Goal: Information Seeking & Learning: Learn about a topic

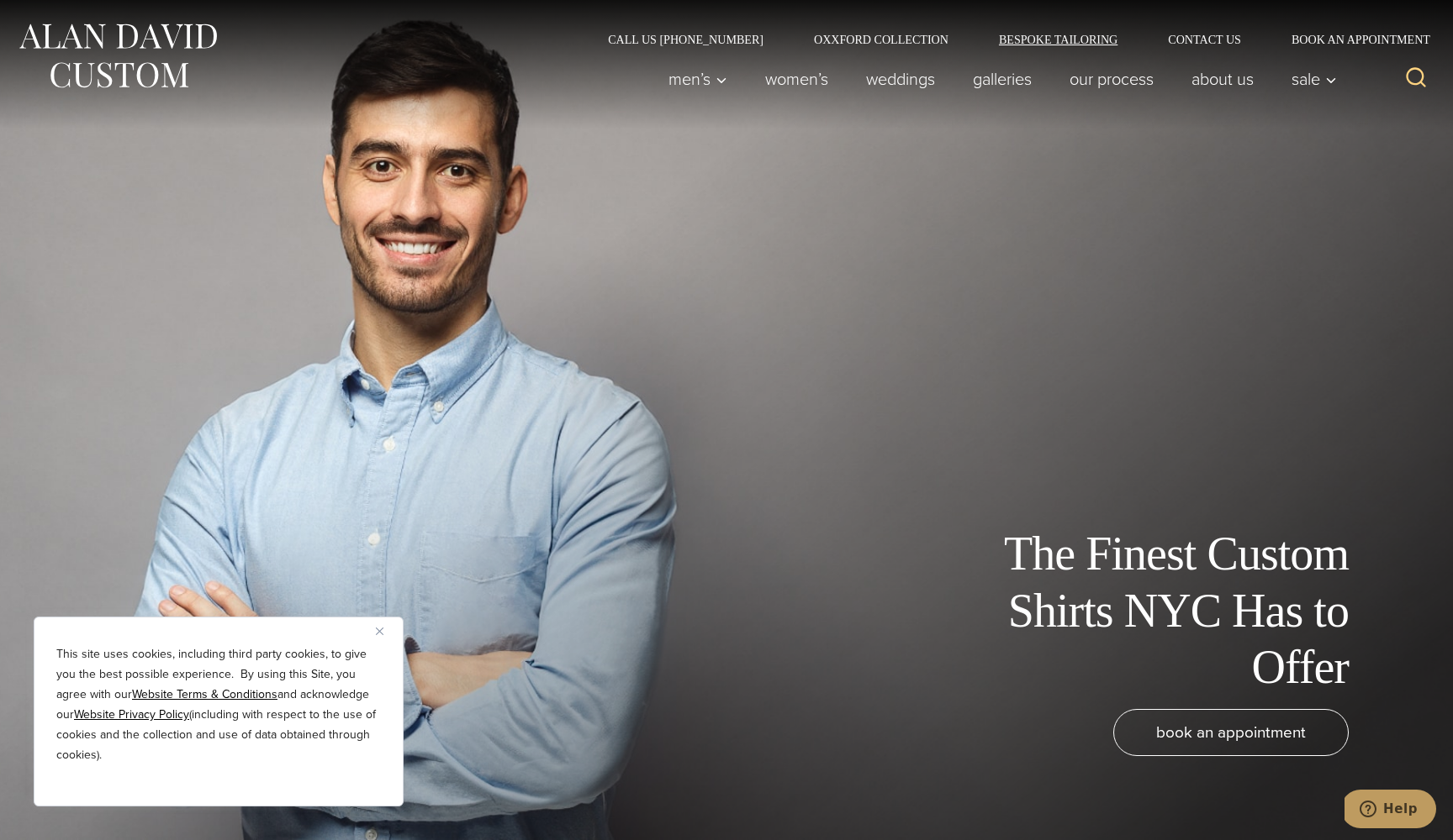
click at [1058, 41] on link "Bespoke Tailoring" at bounding box center [1058, 39] width 169 height 11
click at [996, 78] on link "Galleries" at bounding box center [1002, 79] width 97 height 33
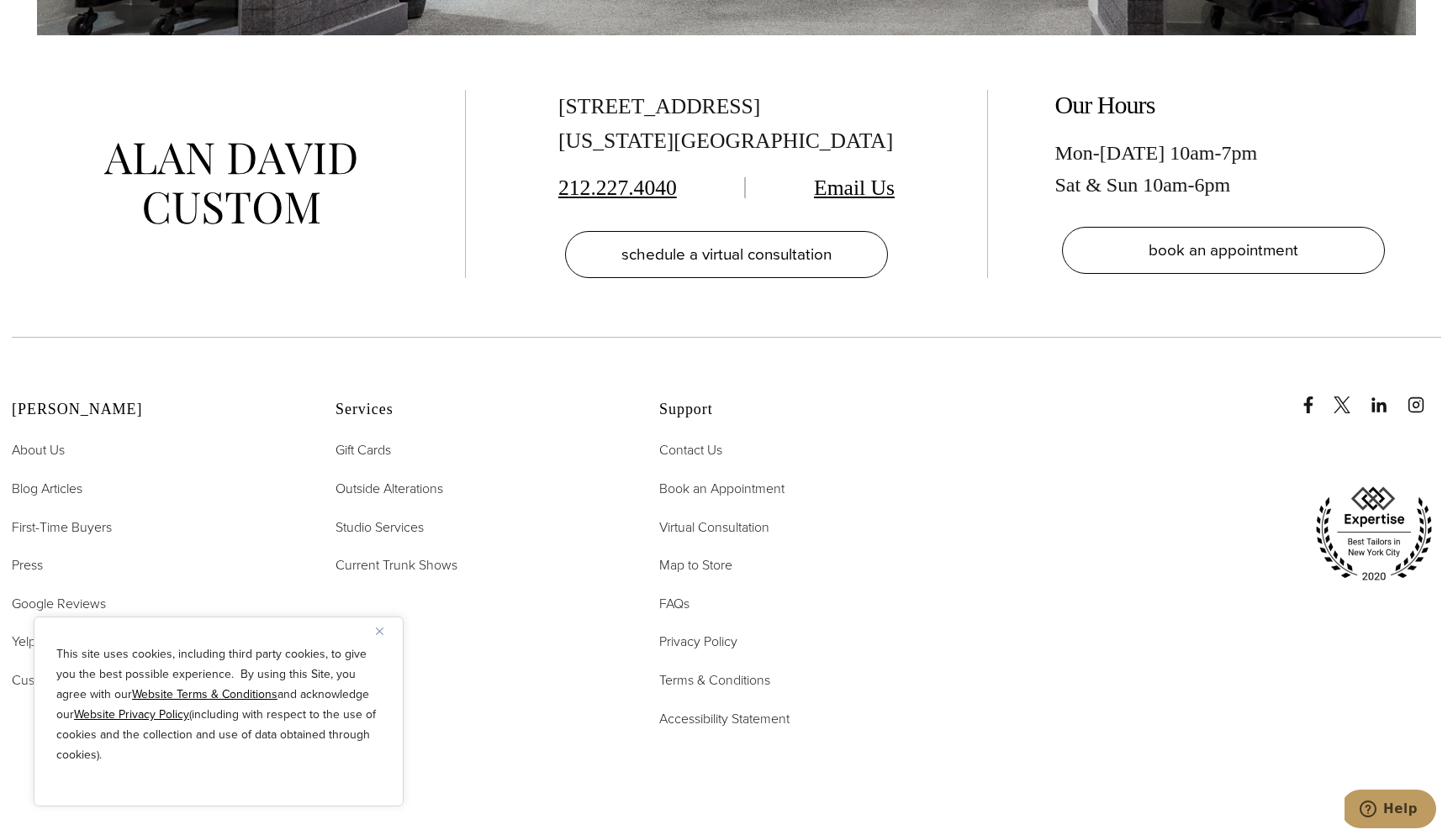
scroll to position [7822, 0]
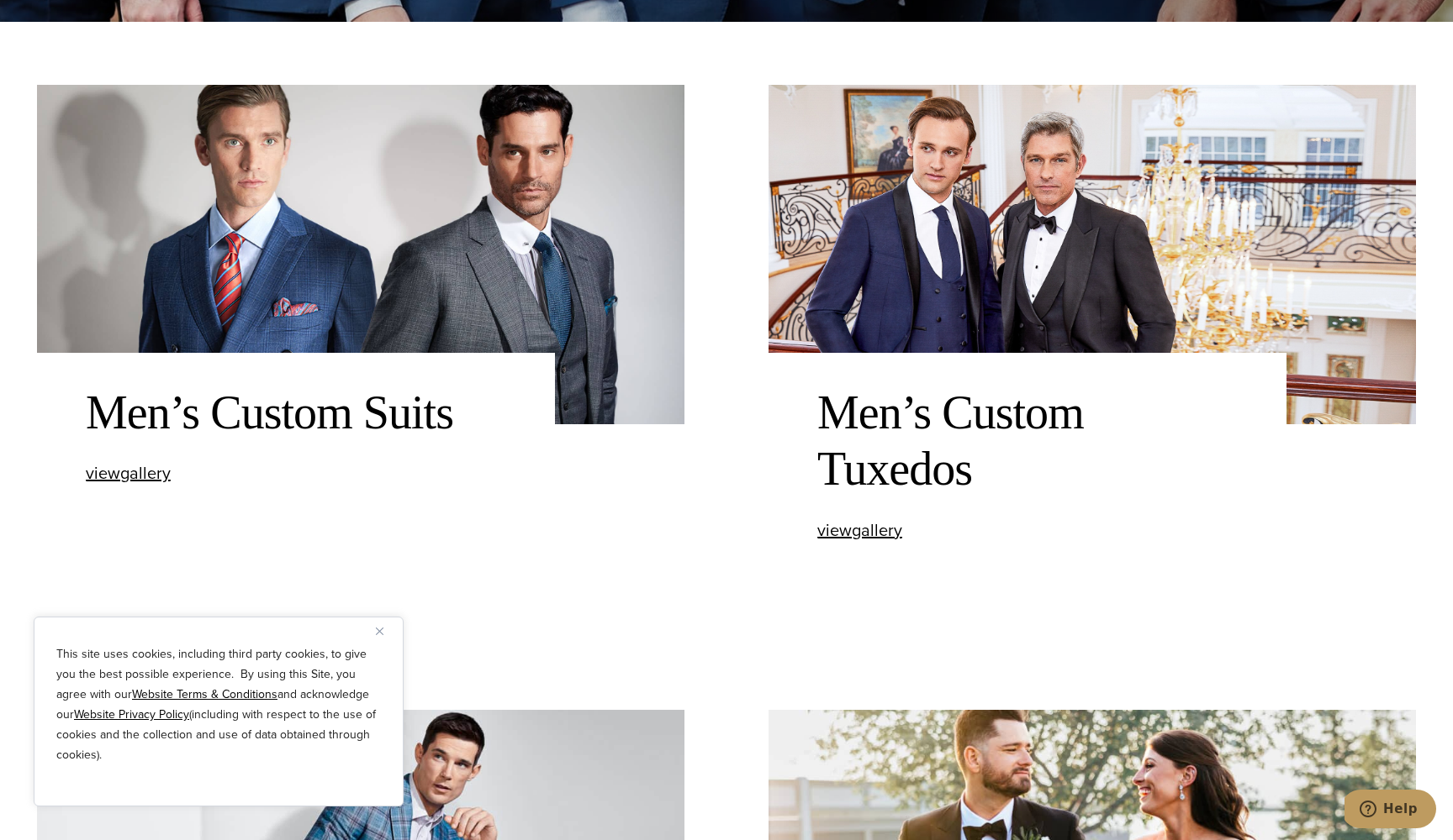
scroll to position [820, 0]
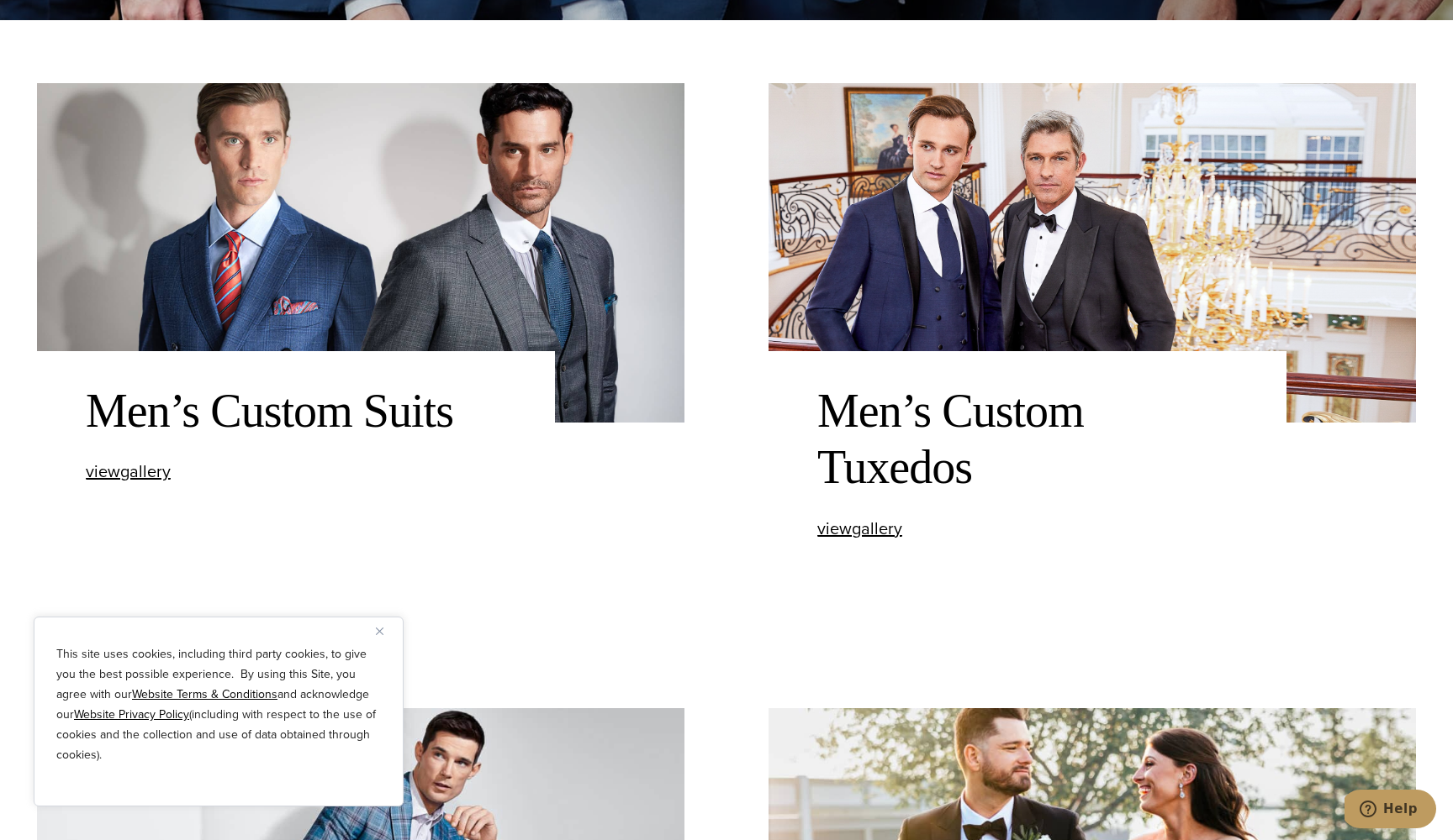
click at [381, 632] on img "Close" at bounding box center [379, 632] width 8 height 8
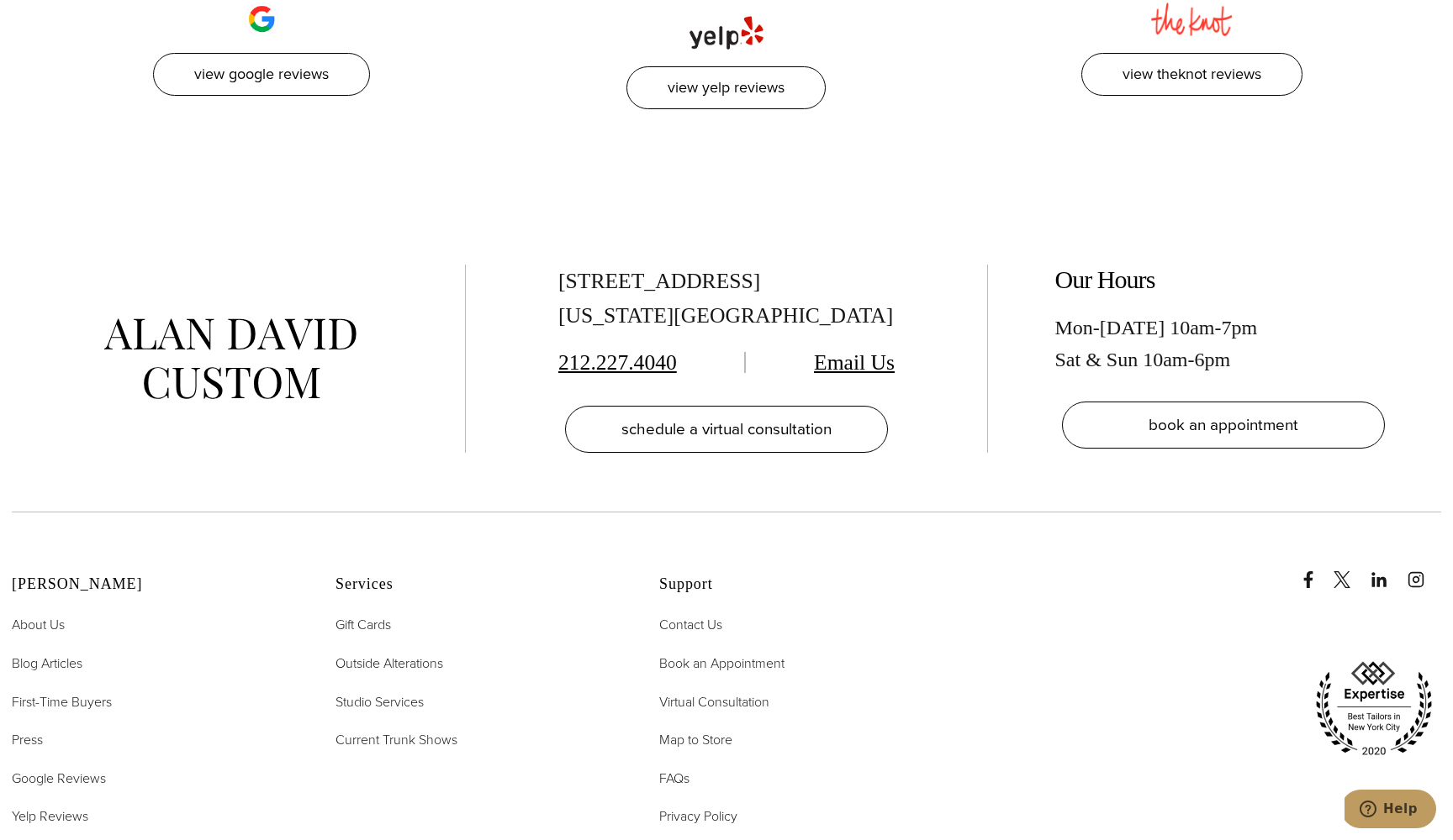
scroll to position [4885, 0]
